Goal: Contribute content: Add original content to the website for others to see

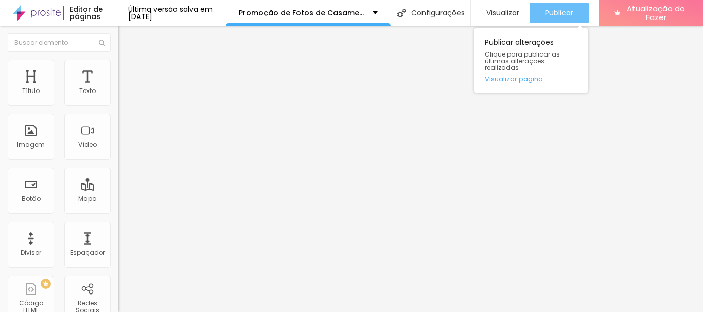
click at [573, 14] on font "Publicar" at bounding box center [559, 13] width 28 height 10
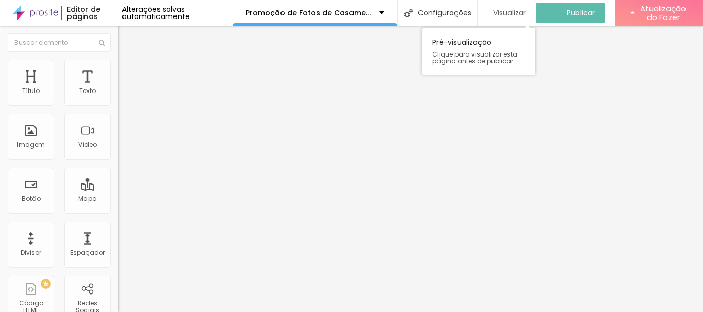
click at [504, 8] on font "Visualizar" at bounding box center [509, 13] width 33 height 10
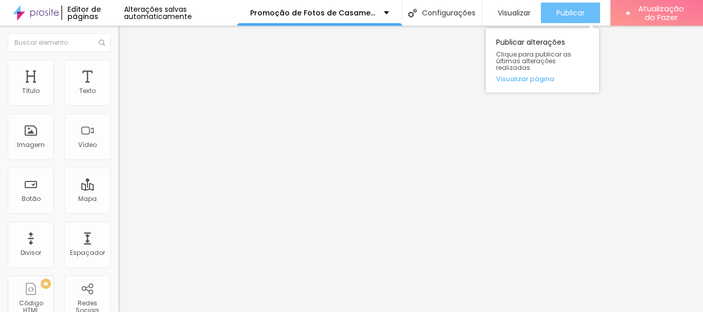
click at [568, 15] on font "Publicar" at bounding box center [570, 13] width 28 height 10
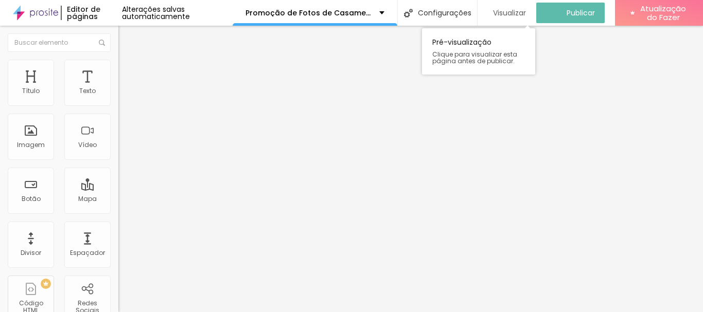
click at [512, 8] on font "Visualizar" at bounding box center [509, 13] width 33 height 10
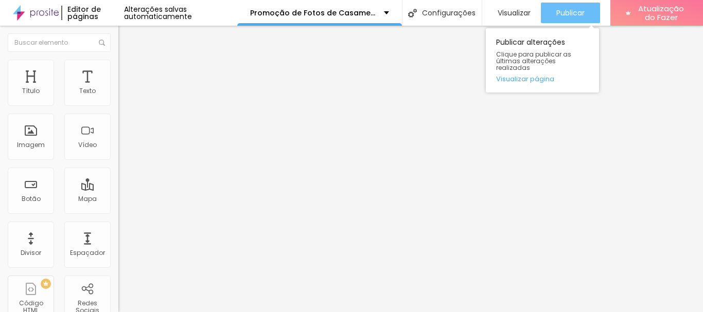
click at [568, 14] on font "Publicar" at bounding box center [570, 13] width 28 height 10
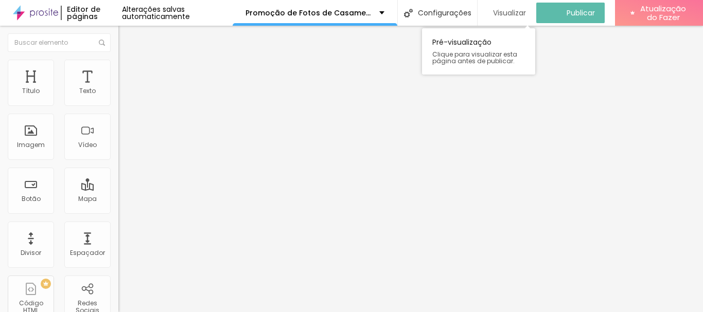
click at [507, 13] on font "Visualizar" at bounding box center [509, 13] width 33 height 10
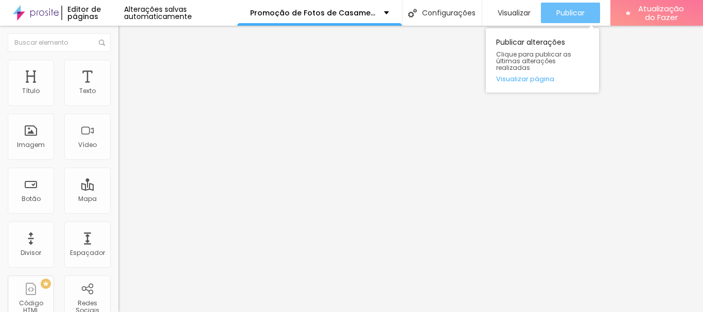
click at [588, 12] on button "Publicar" at bounding box center [570, 13] width 59 height 21
click at [579, 17] on font "Publicar" at bounding box center [570, 13] width 28 height 10
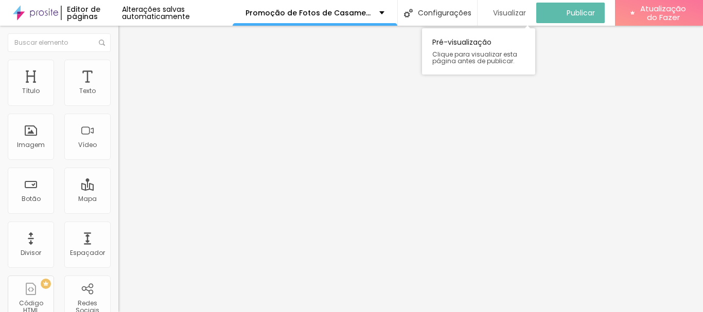
click at [515, 15] on font "Visualizar" at bounding box center [509, 13] width 33 height 10
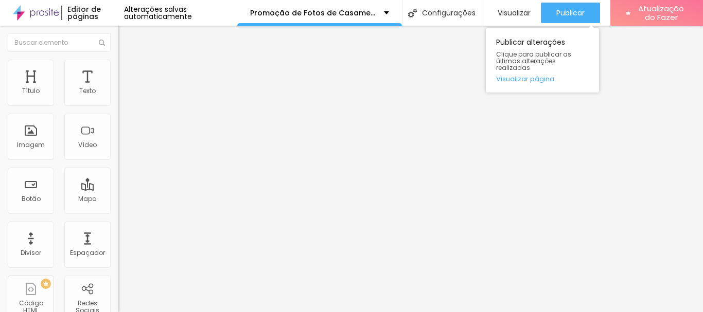
click at [553, 24] on div "Publicar alterações Clique para publicar as últimas alterações realizadas Visua…" at bounding box center [542, 57] width 113 height 69
click at [556, 17] on font "Publicar" at bounding box center [570, 13] width 28 height 10
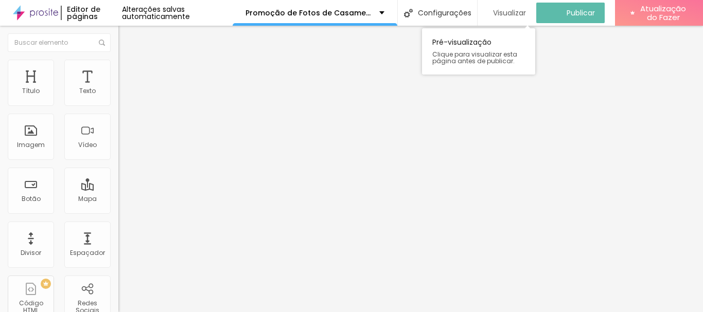
click at [513, 11] on font "Visualizar" at bounding box center [509, 13] width 33 height 10
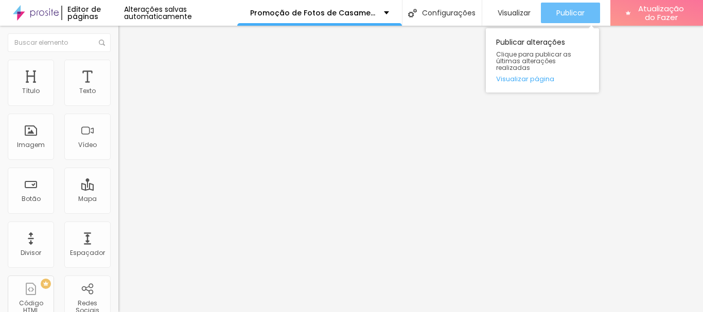
click at [562, 10] on font "Publicar" at bounding box center [570, 13] width 28 height 10
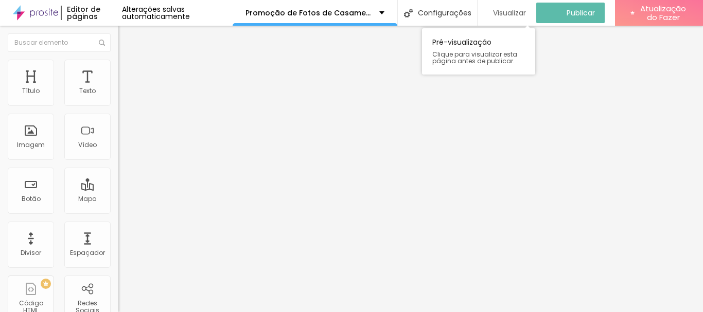
click at [517, 11] on font "Visualizar" at bounding box center [509, 13] width 33 height 10
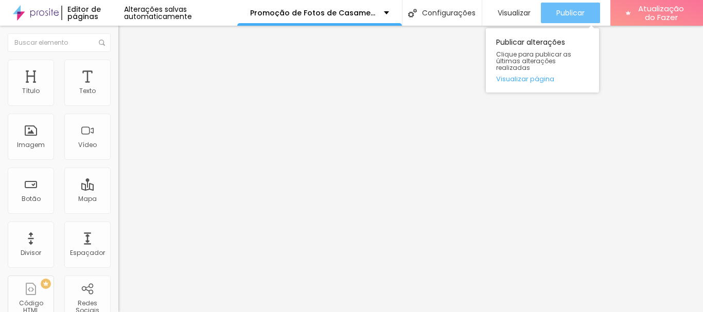
click at [560, 14] on font "Publicar" at bounding box center [570, 13] width 28 height 10
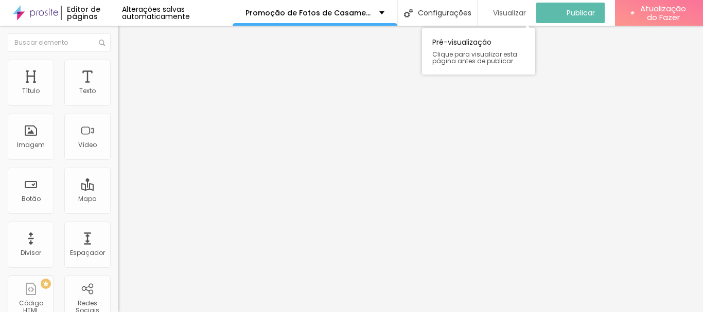
click at [511, 13] on font "Visualizar" at bounding box center [509, 13] width 33 height 10
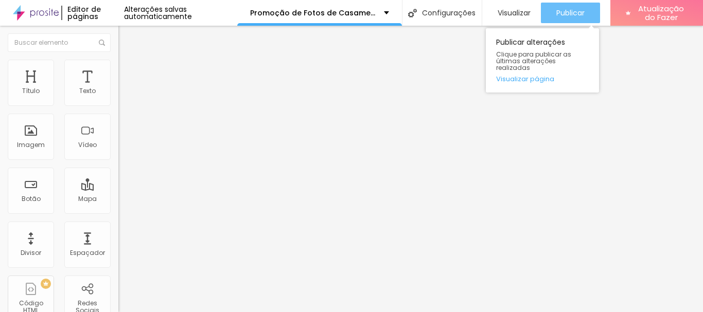
click at [563, 16] on font "Publicar" at bounding box center [570, 13] width 28 height 10
click at [577, 12] on font "Publicar" at bounding box center [570, 13] width 28 height 10
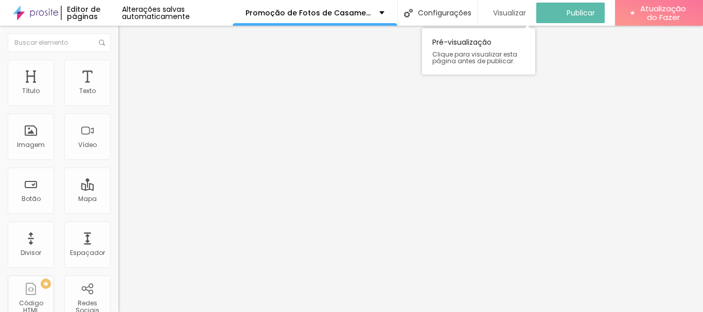
click at [510, 12] on font "Visualizar" at bounding box center [509, 13] width 33 height 10
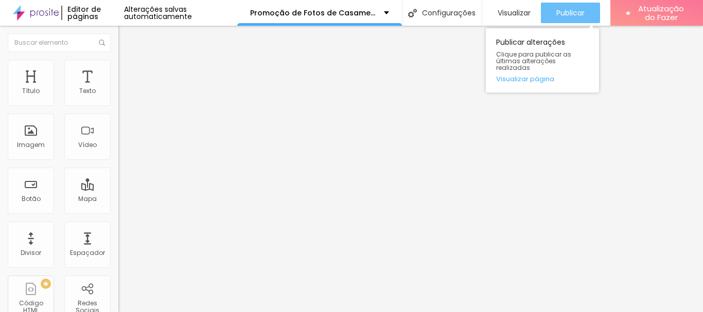
click at [573, 16] on div "Publicar" at bounding box center [570, 13] width 28 height 21
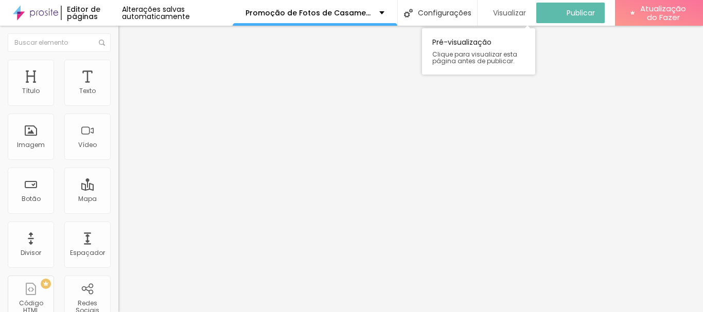
click at [507, 9] on font "Visualizar" at bounding box center [509, 13] width 33 height 10
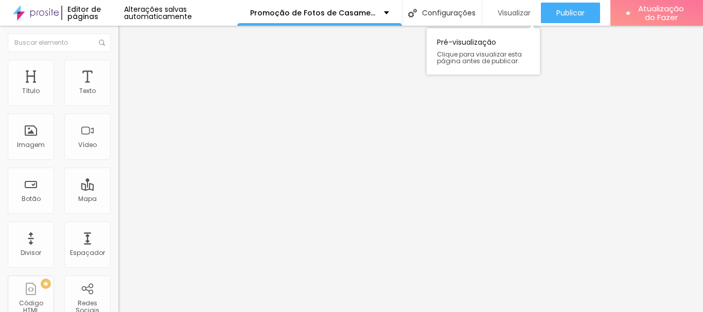
click at [520, 9] on font "Visualizar" at bounding box center [514, 13] width 33 height 10
